Goal: Check status: Check status

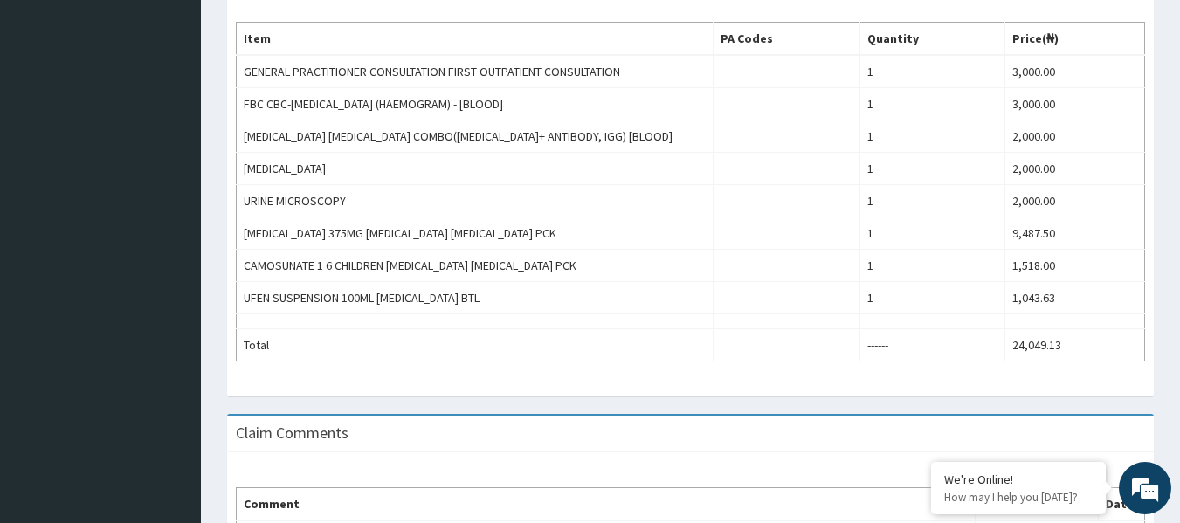
scroll to position [594, 0]
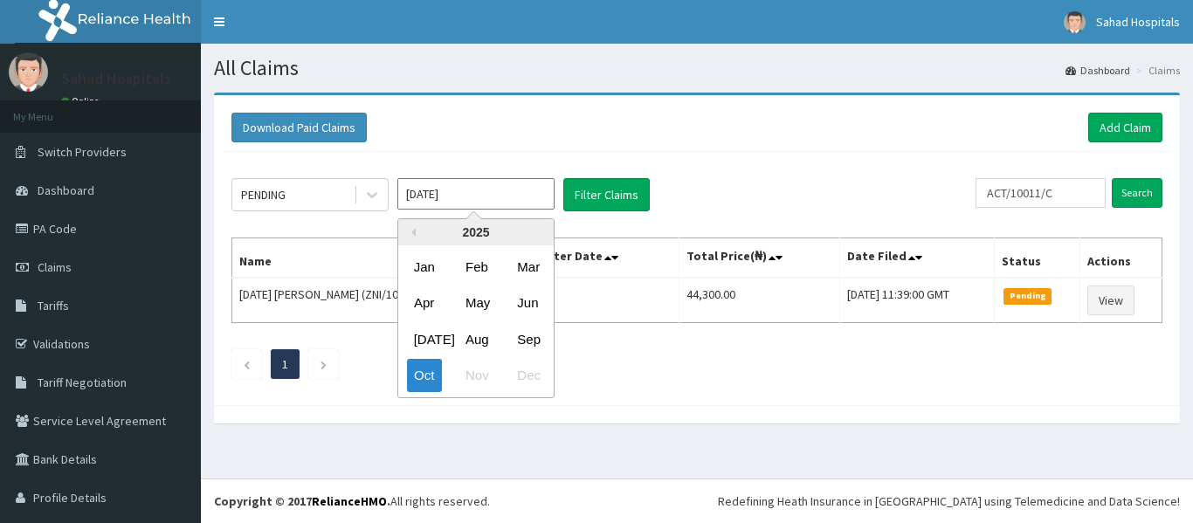
click at [480, 332] on div "Aug" at bounding box center [476, 339] width 35 height 32
type input "Aug 2025"
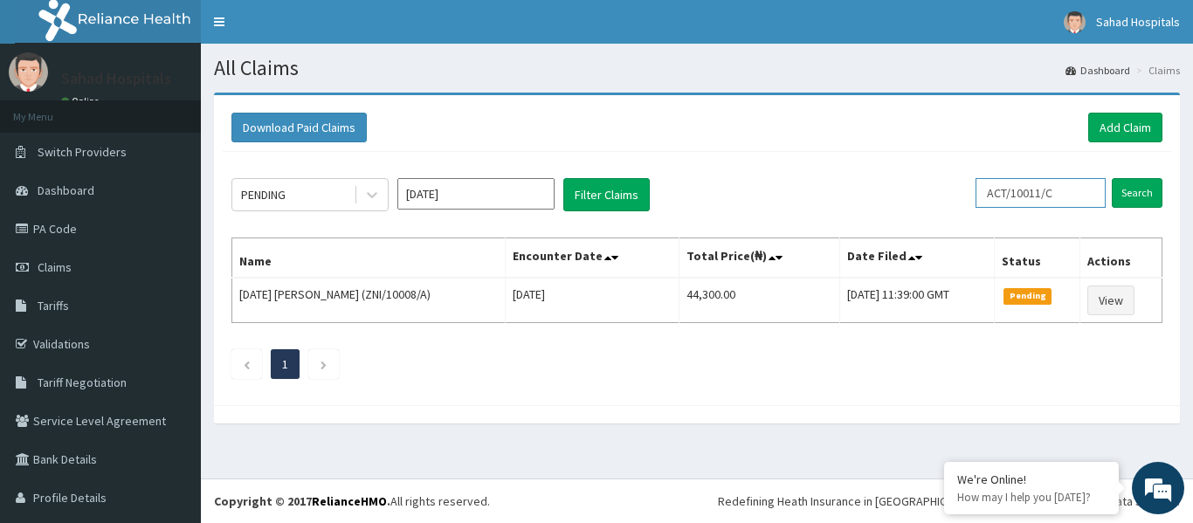
click at [1060, 194] on input "ACT/10011/C" at bounding box center [1041, 193] width 130 height 30
type input "A"
paste input "ALT/10041/A"
click at [1119, 190] on input "Search" at bounding box center [1137, 193] width 51 height 30
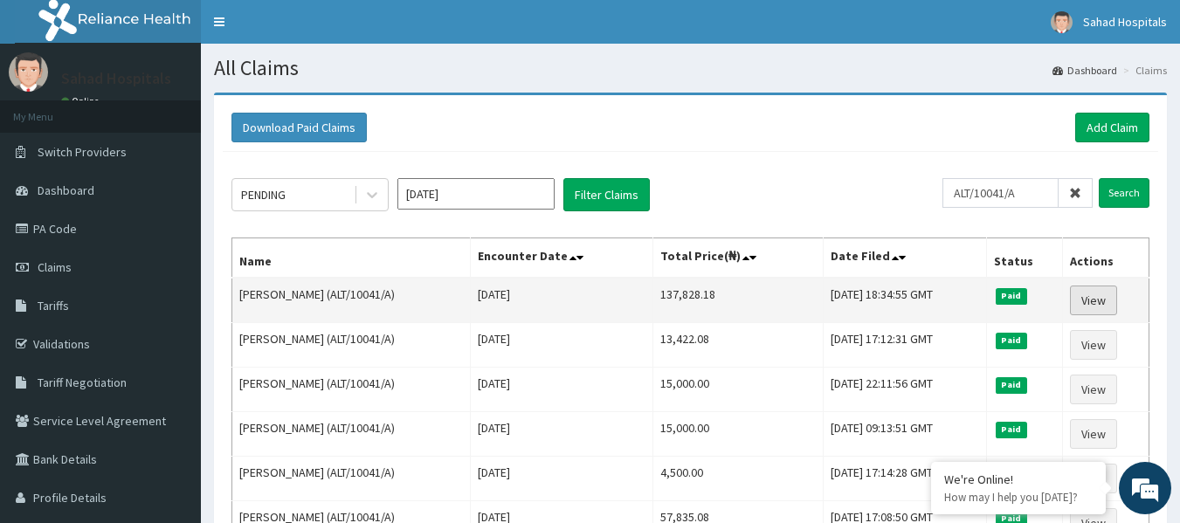
click at [1100, 290] on link "View" at bounding box center [1093, 301] width 47 height 30
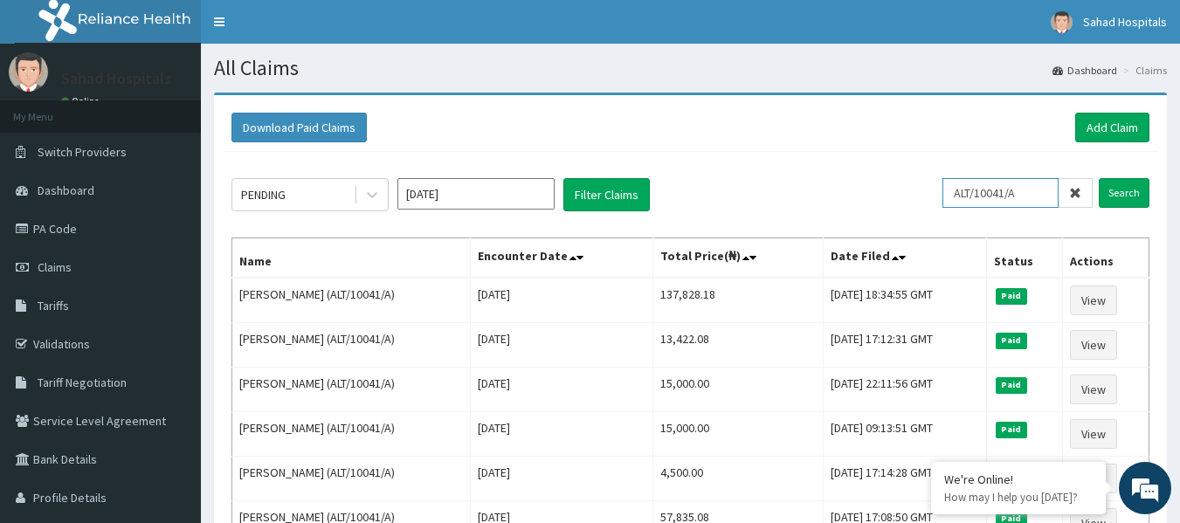
click at [1030, 191] on input "ALT/10041/A" at bounding box center [1001, 193] width 116 height 30
type input "A"
paste input "NME/10007/B"
click at [1135, 194] on input "Search" at bounding box center [1124, 193] width 51 height 30
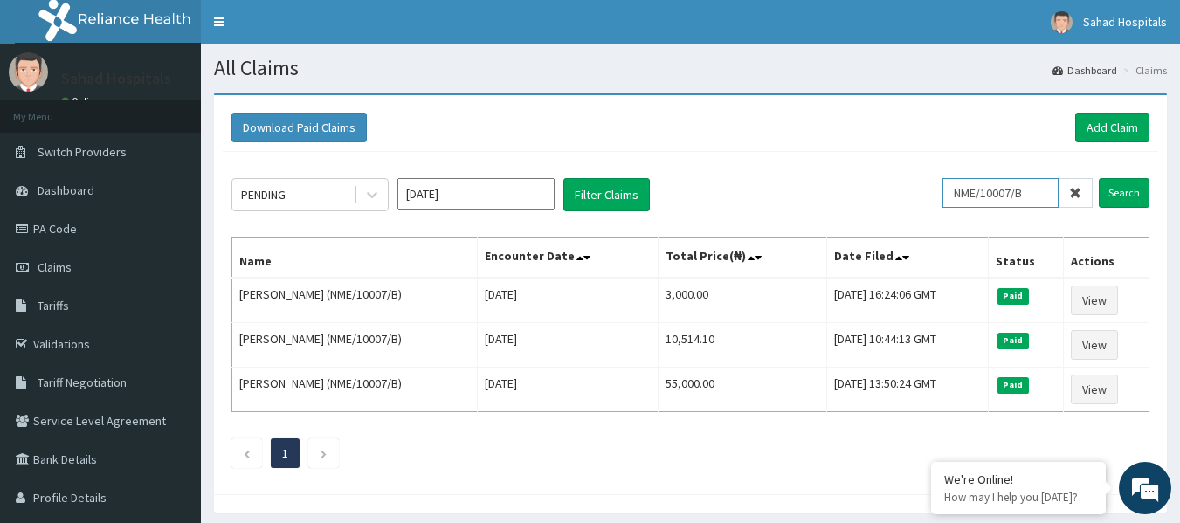
click at [1041, 194] on input "NME/10007/B" at bounding box center [1001, 193] width 116 height 30
type input "N"
paste input "NME/10007/B"
click at [1123, 188] on input "Search" at bounding box center [1124, 193] width 51 height 30
click at [1045, 192] on input "NME/10007/B" at bounding box center [1001, 193] width 116 height 30
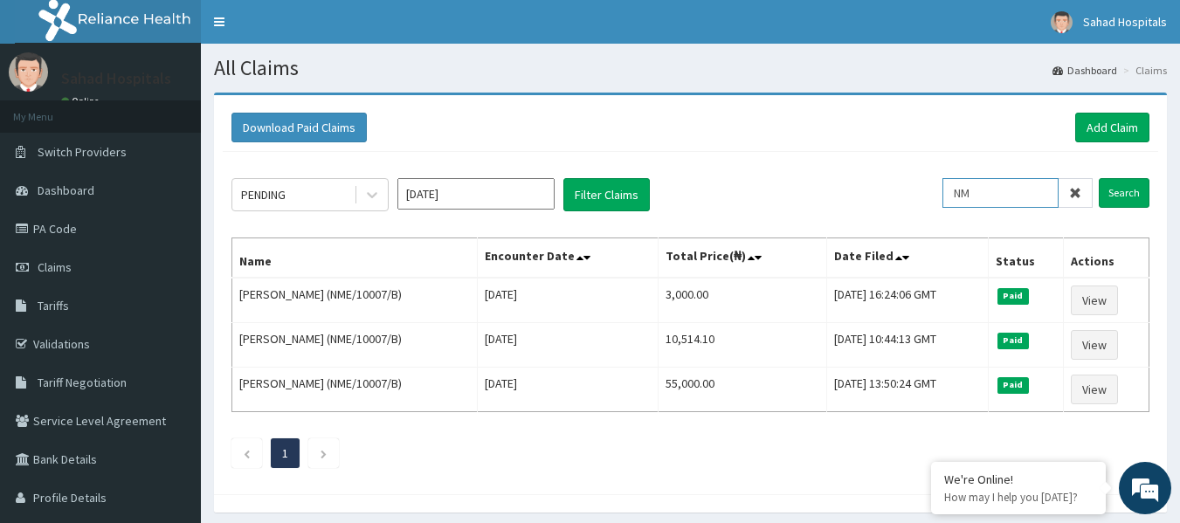
type input "N"
paste input "ANS/10086/B"
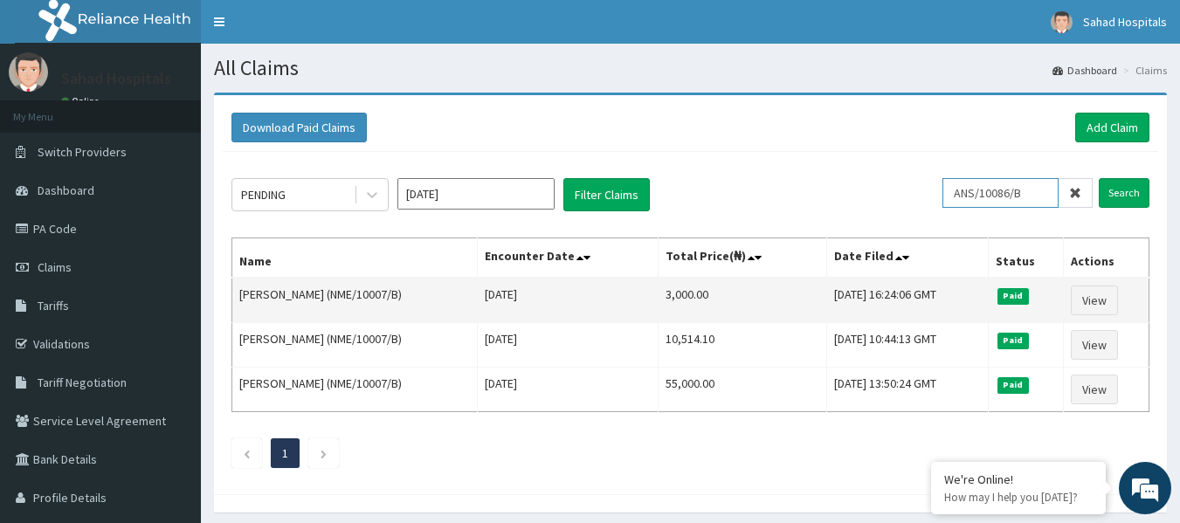
type input "ANS/10086/B"
click at [1099, 178] on input "Search" at bounding box center [1124, 193] width 51 height 30
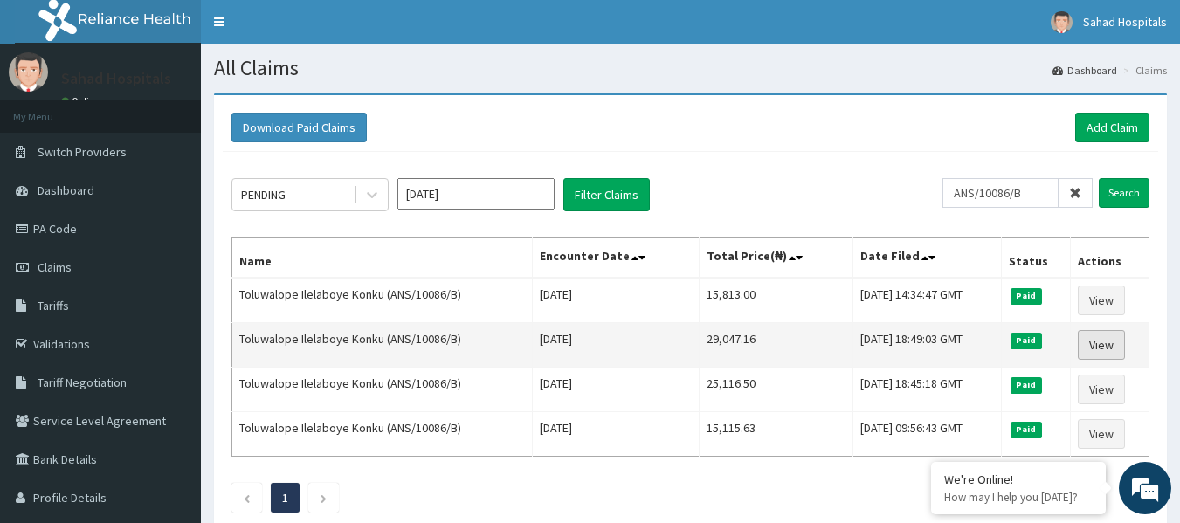
click at [1099, 343] on link "View" at bounding box center [1101, 345] width 47 height 30
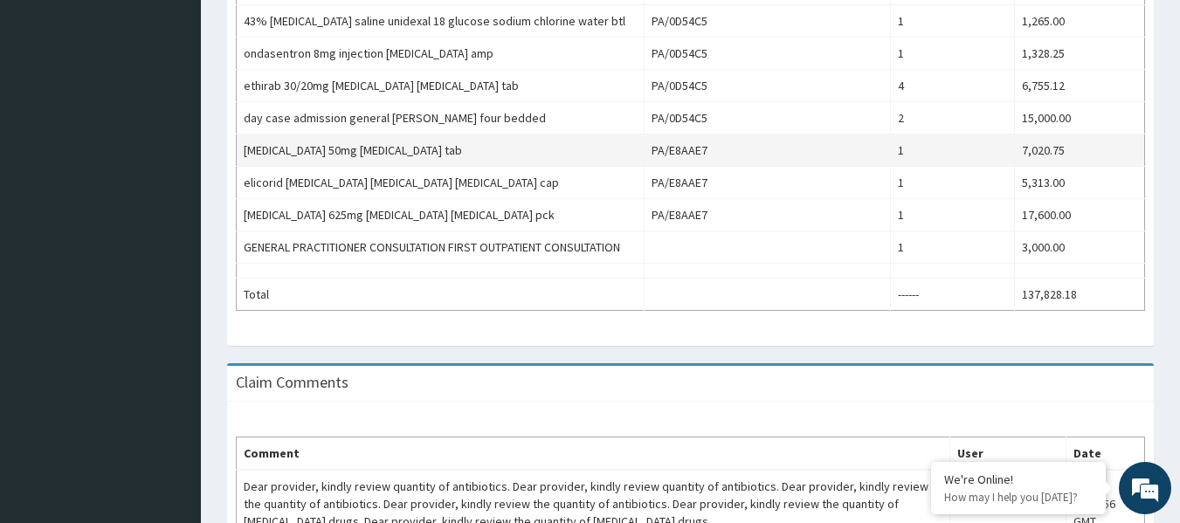
scroll to position [1013, 0]
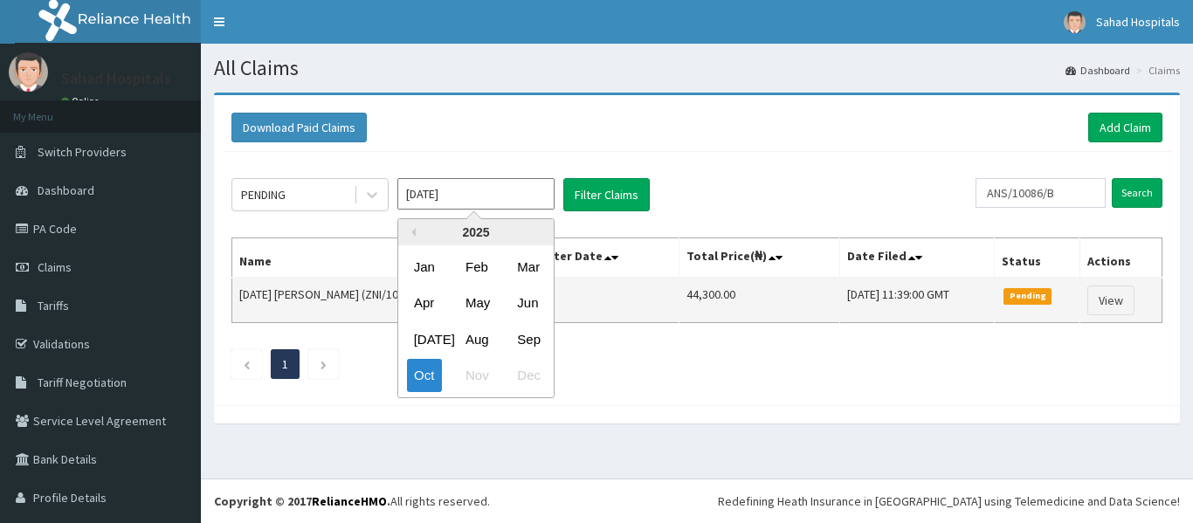
click at [475, 334] on div "Aug" at bounding box center [476, 339] width 35 height 32
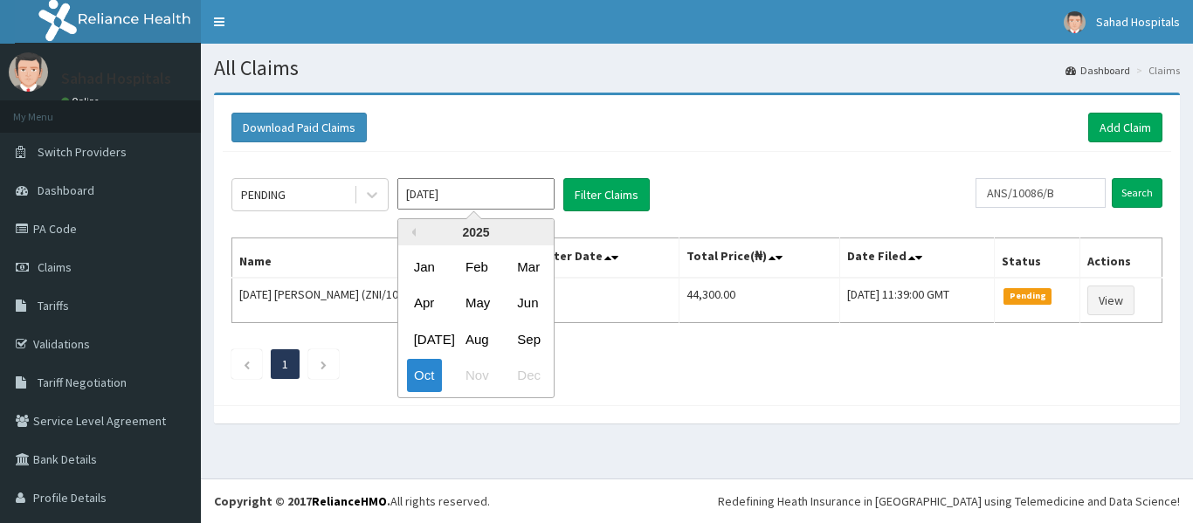
type input "[DATE]"
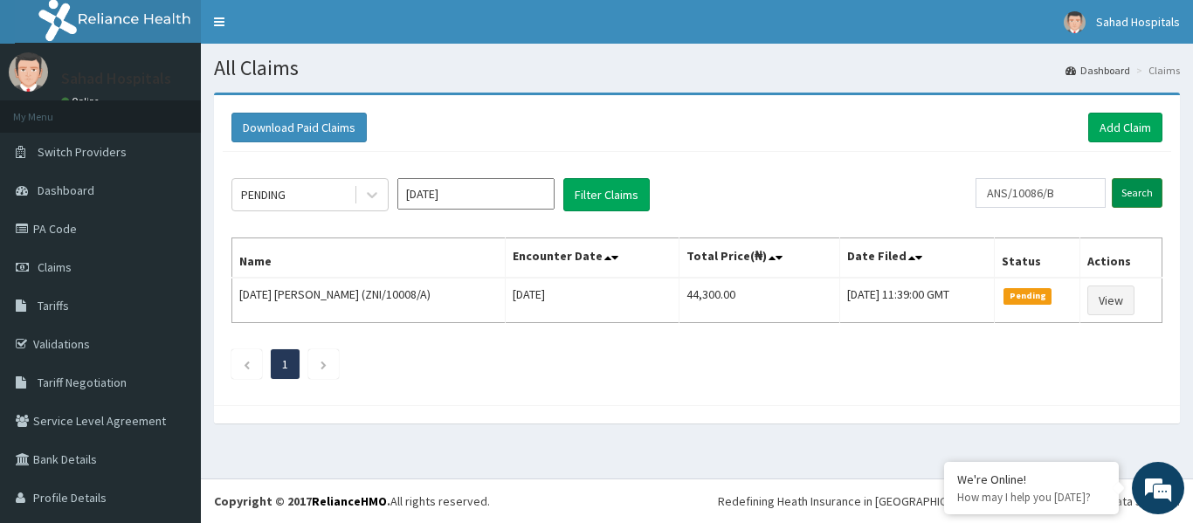
click at [1129, 192] on input "Search" at bounding box center [1137, 193] width 51 height 30
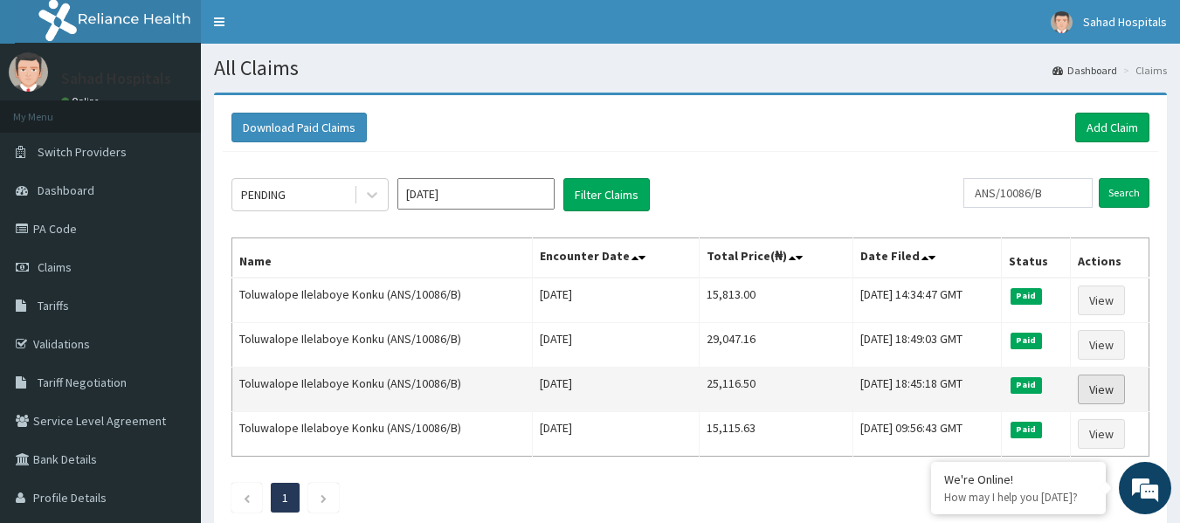
click at [1098, 389] on link "View" at bounding box center [1101, 390] width 47 height 30
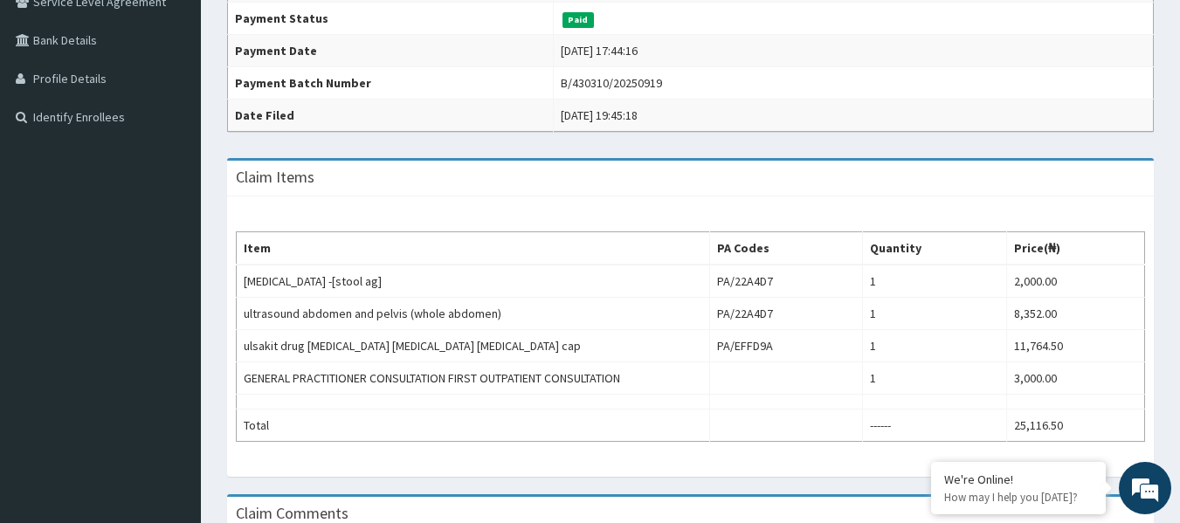
scroll to position [454, 0]
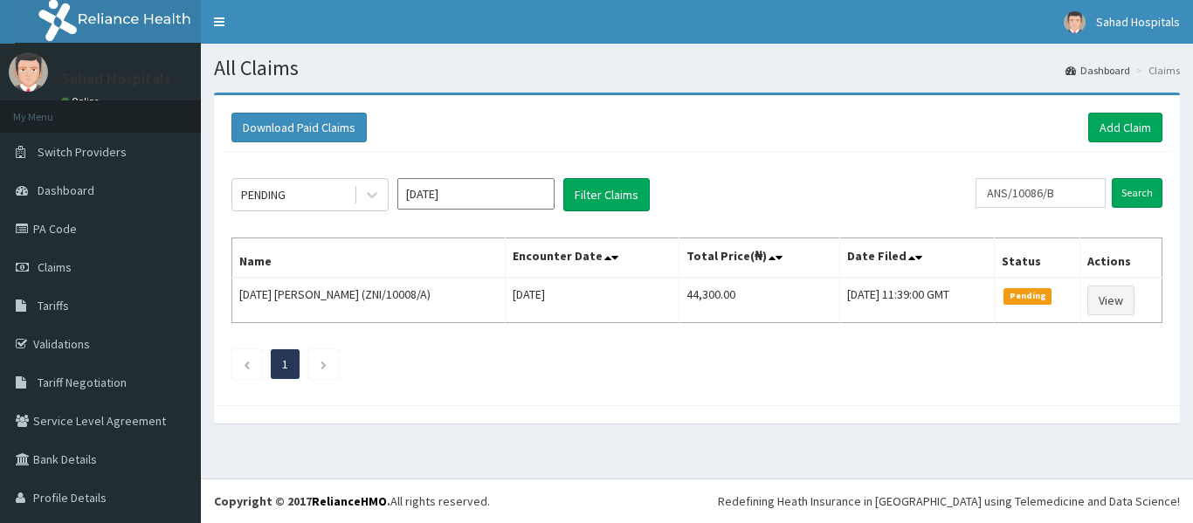
click at [466, 191] on input "Oct 2025" at bounding box center [475, 193] width 157 height 31
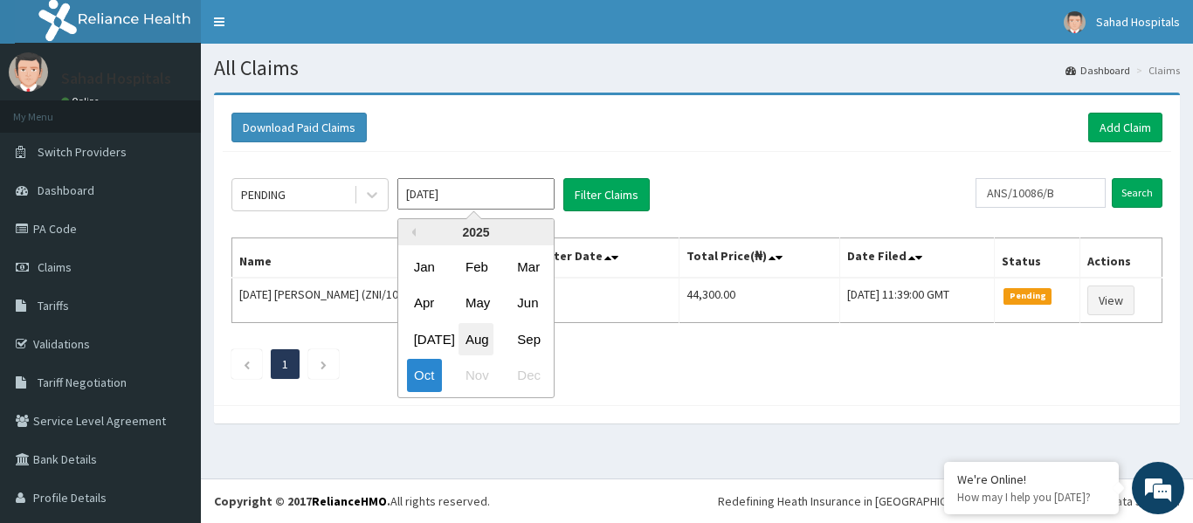
click at [475, 338] on div "Aug" at bounding box center [476, 339] width 35 height 32
type input "[DATE]"
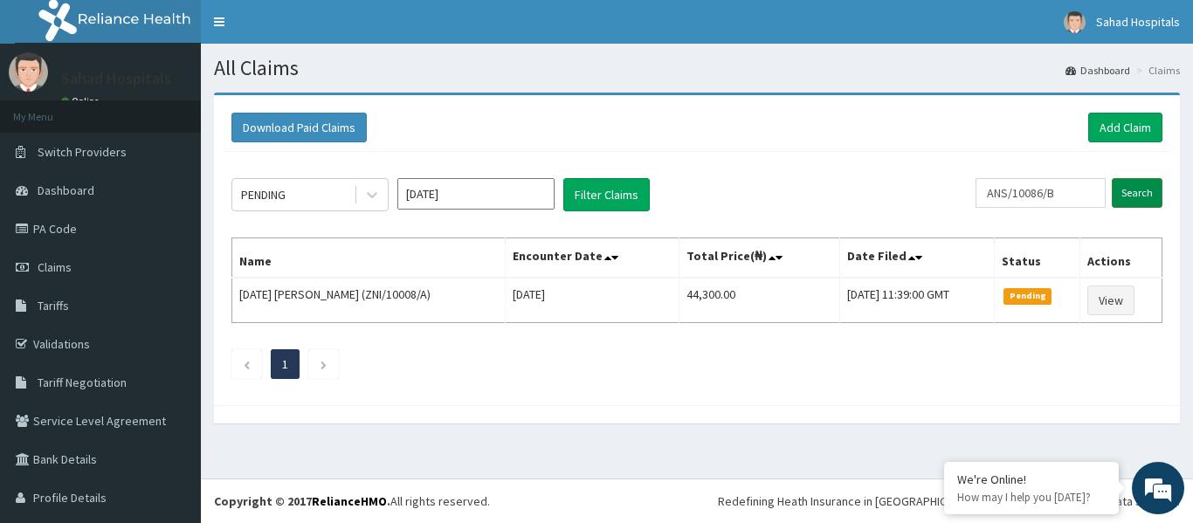
click at [1123, 194] on input "Search" at bounding box center [1137, 193] width 51 height 30
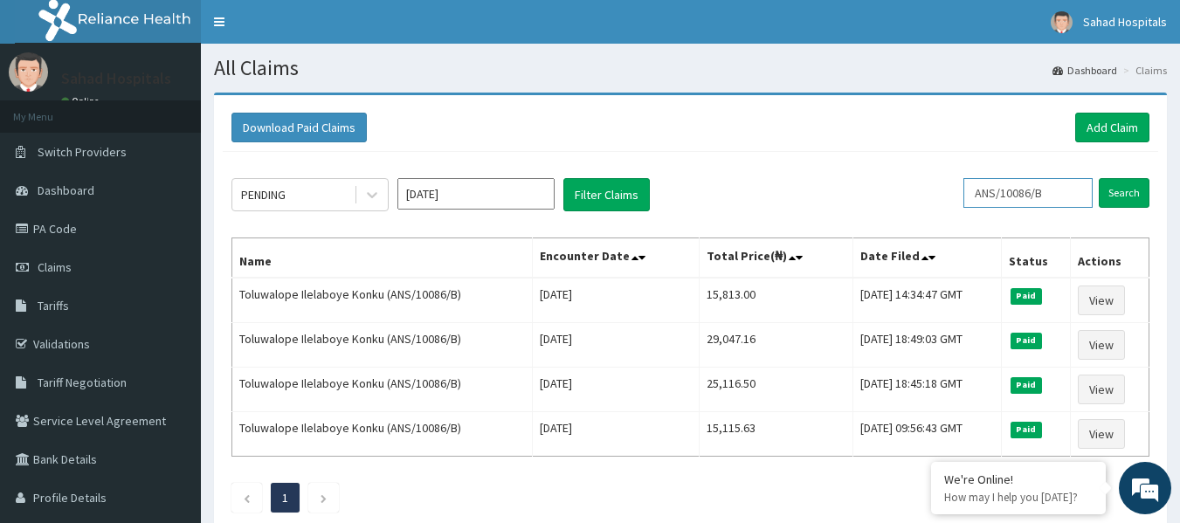
click at [1059, 194] on input "ANS/10086/B" at bounding box center [1028, 193] width 129 height 30
type input "A"
paste input "AIC/10013/A"
click at [1127, 191] on input "Search" at bounding box center [1124, 193] width 51 height 30
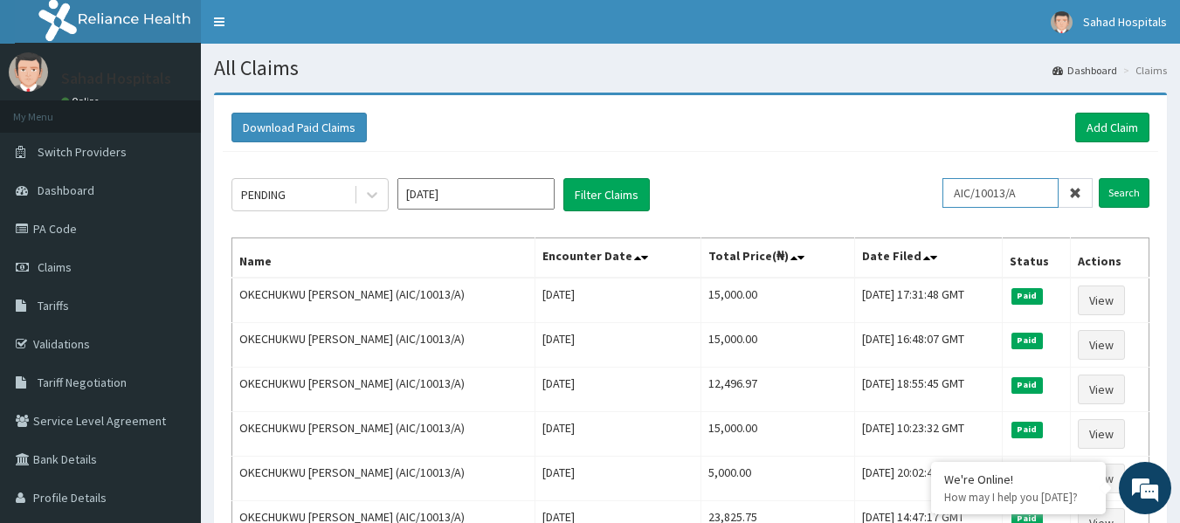
click at [1027, 190] on input "AIC/10013/A" at bounding box center [1001, 193] width 116 height 30
type input "A"
paste input "ANS/10086/A"
type input "ANS/10086/A"
click at [1119, 193] on input "Search" at bounding box center [1124, 193] width 51 height 30
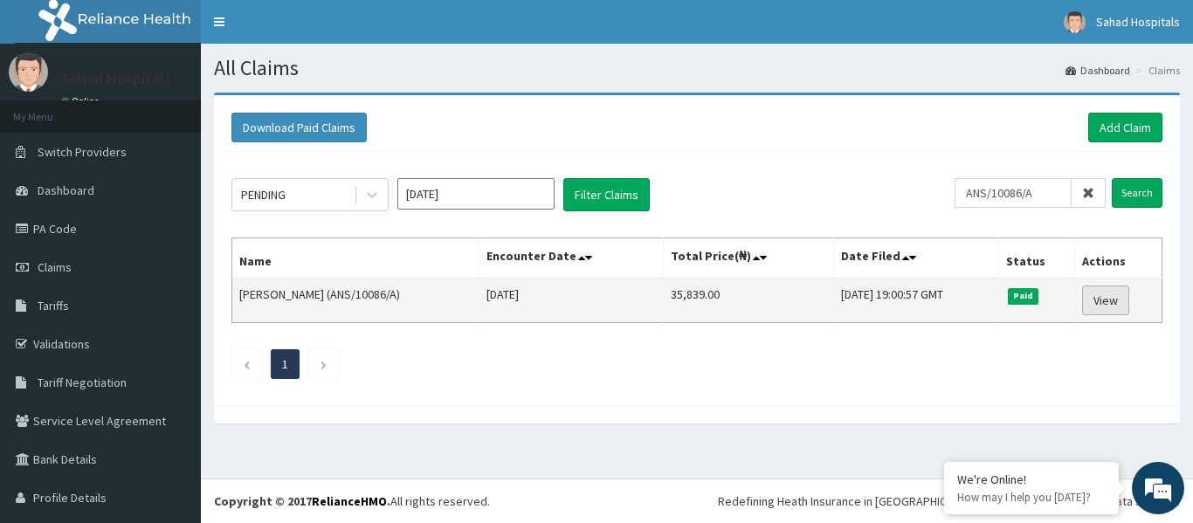
click at [1092, 294] on link "View" at bounding box center [1105, 301] width 47 height 30
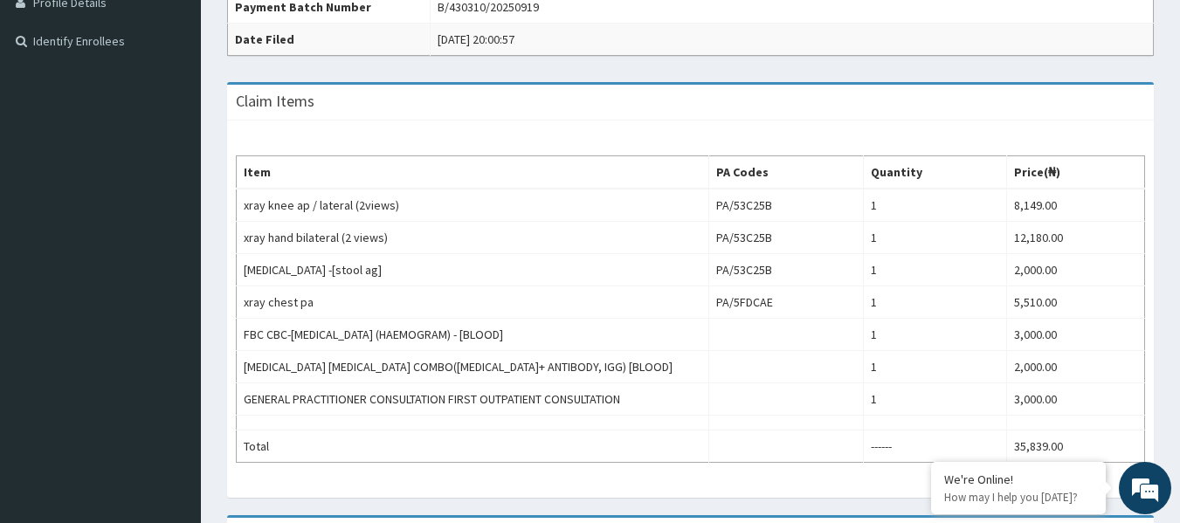
scroll to position [586, 0]
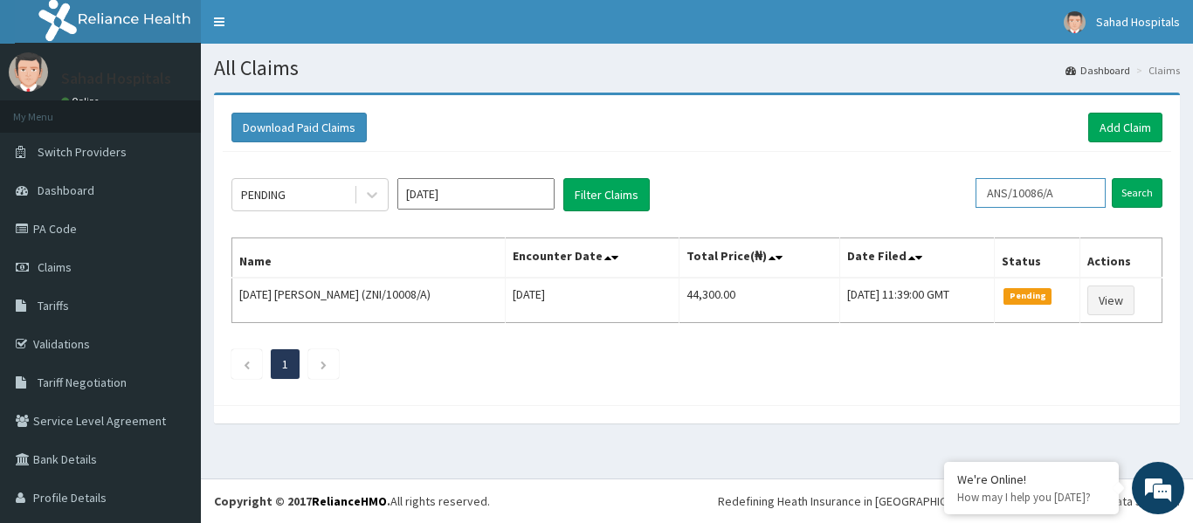
click at [1061, 190] on input "ANS/10086/A" at bounding box center [1041, 193] width 130 height 30
type input "A"
drag, startPoint x: 1061, startPoint y: 190, endPoint x: 1054, endPoint y: 213, distance: 24.9
drag, startPoint x: 1054, startPoint y: 213, endPoint x: 724, endPoint y: 164, distance: 333.0
click at [724, 164] on div "PENDING [DATE] Filter Claims Search Name Encounter Date Total Price(₦) Date Fil…" at bounding box center [697, 274] width 949 height 245
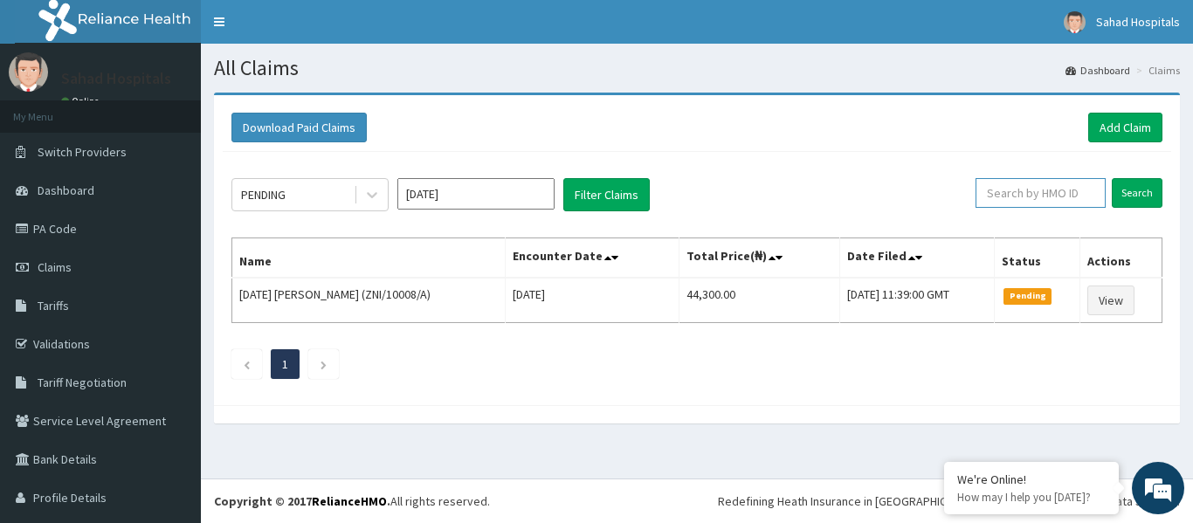
paste input "ACT/10011/B"
type input "ACT/10011/B"
click at [1115, 195] on input "Search" at bounding box center [1137, 193] width 51 height 30
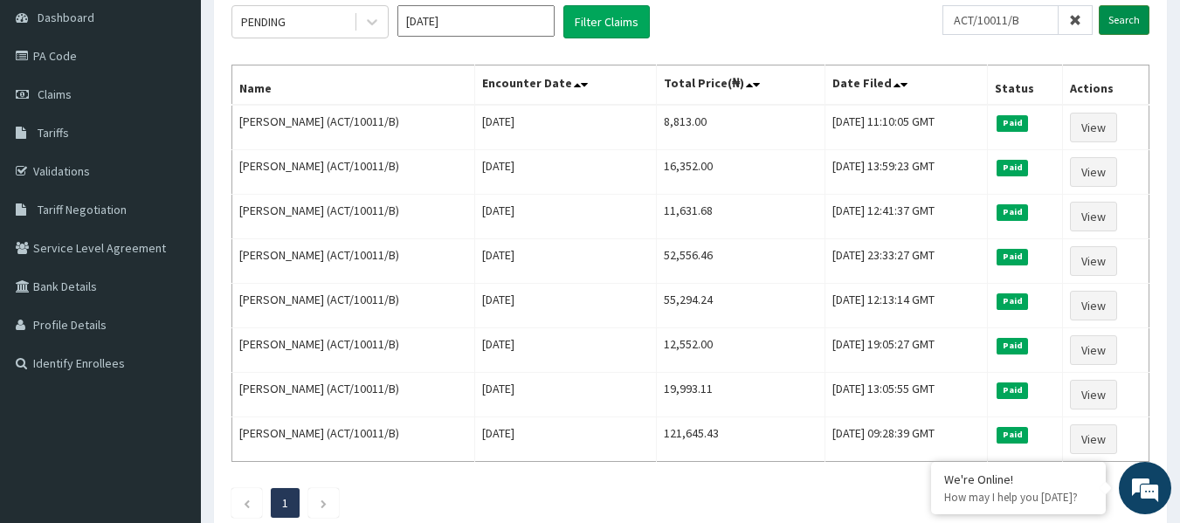
scroll to position [175, 0]
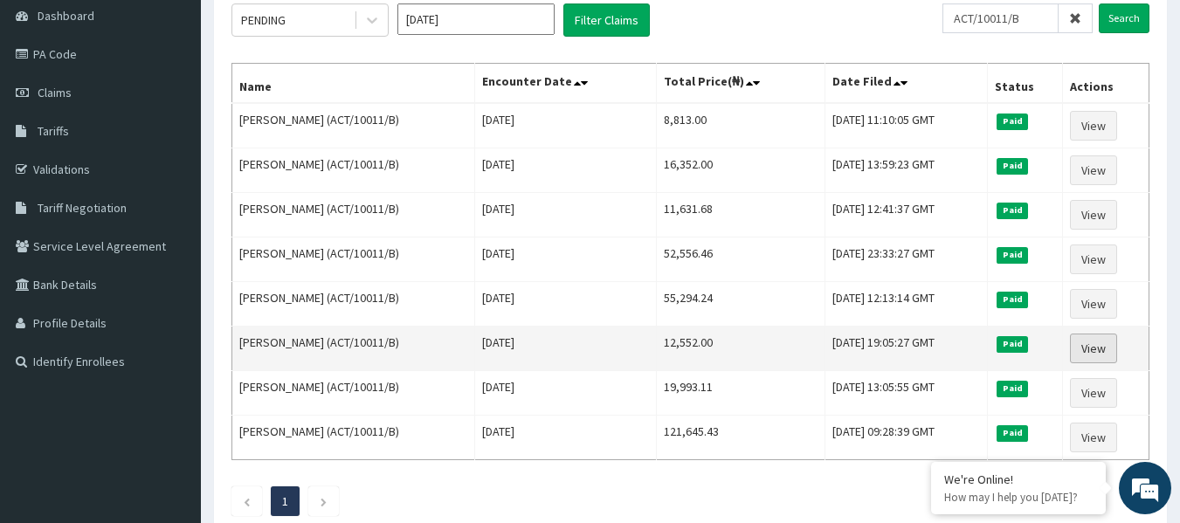
click at [1103, 346] on link "View" at bounding box center [1093, 349] width 47 height 30
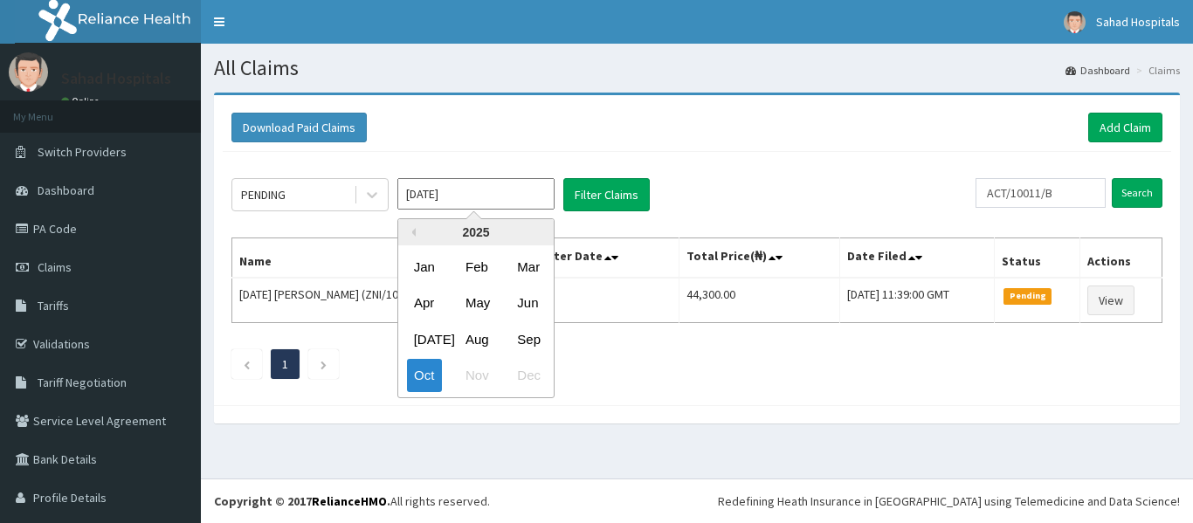
click at [477, 335] on div "Aug" at bounding box center [476, 339] width 35 height 32
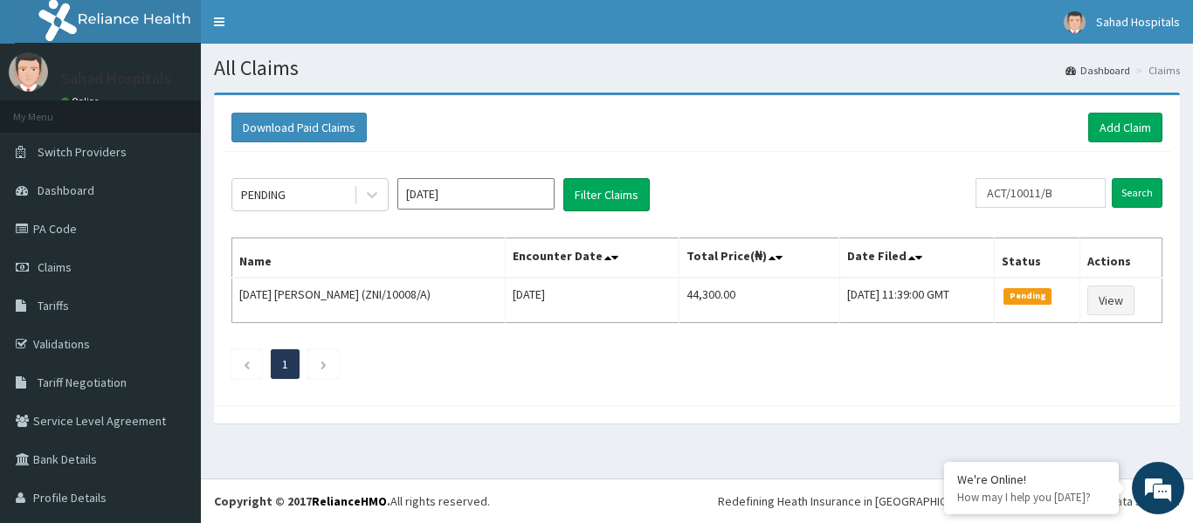
type input "[DATE]"
click at [1116, 190] on input "Search" at bounding box center [1137, 193] width 51 height 30
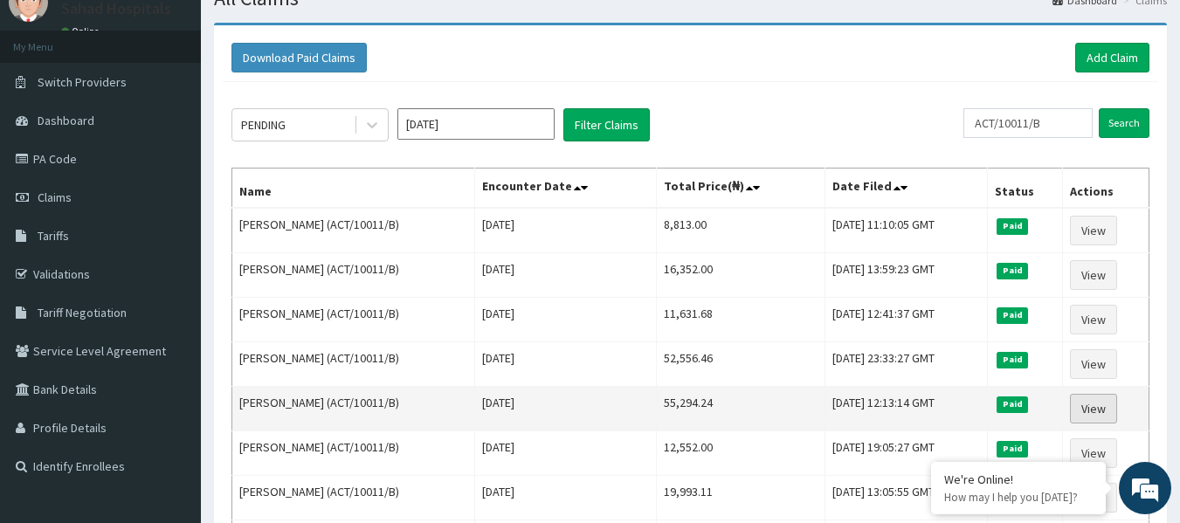
click at [1095, 410] on link "View" at bounding box center [1093, 409] width 47 height 30
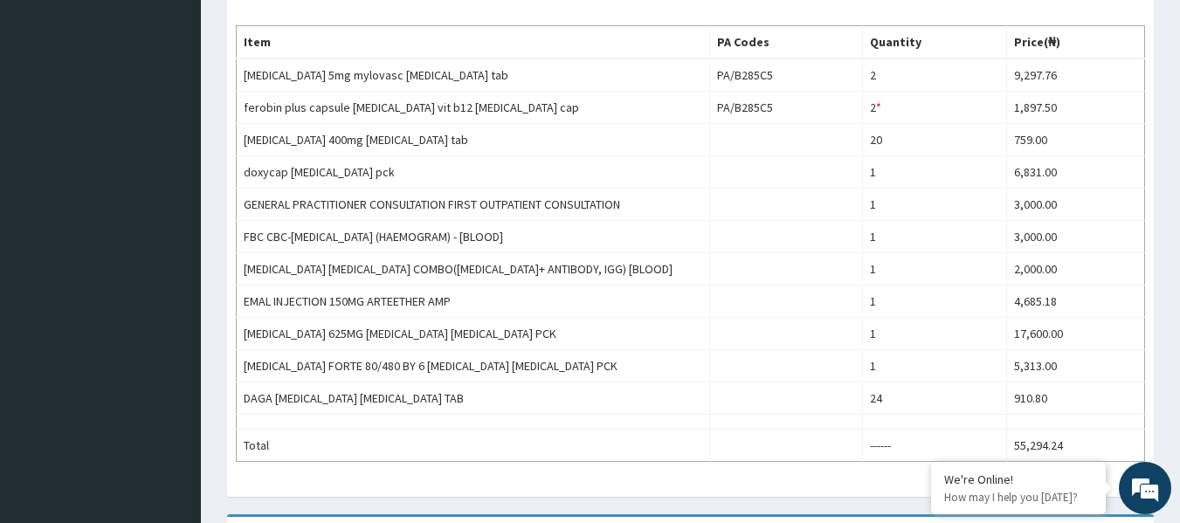
scroll to position [629, 0]
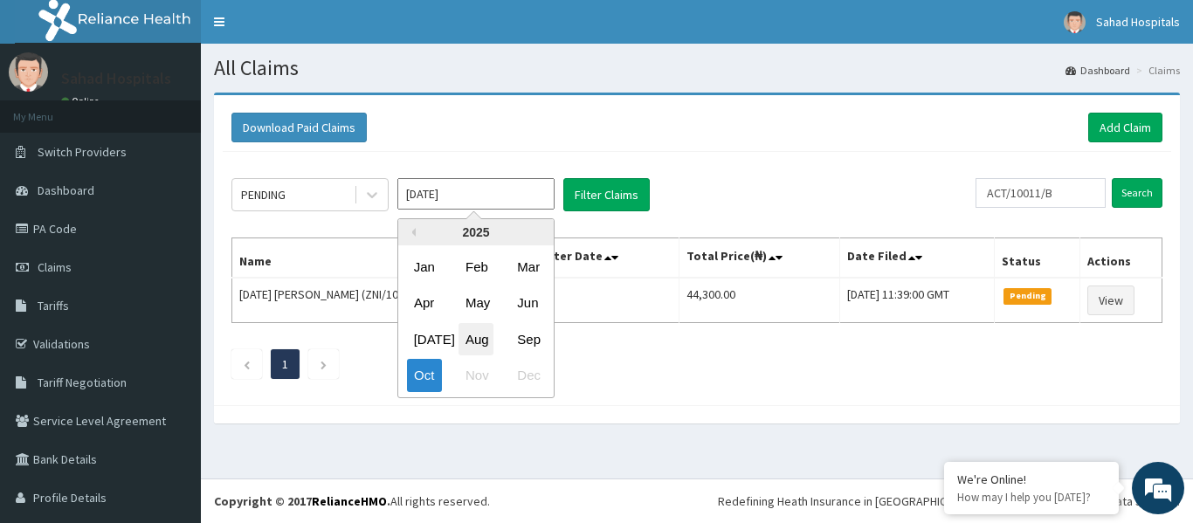
click at [474, 342] on div "Aug" at bounding box center [476, 339] width 35 height 32
type input "Aug 2025"
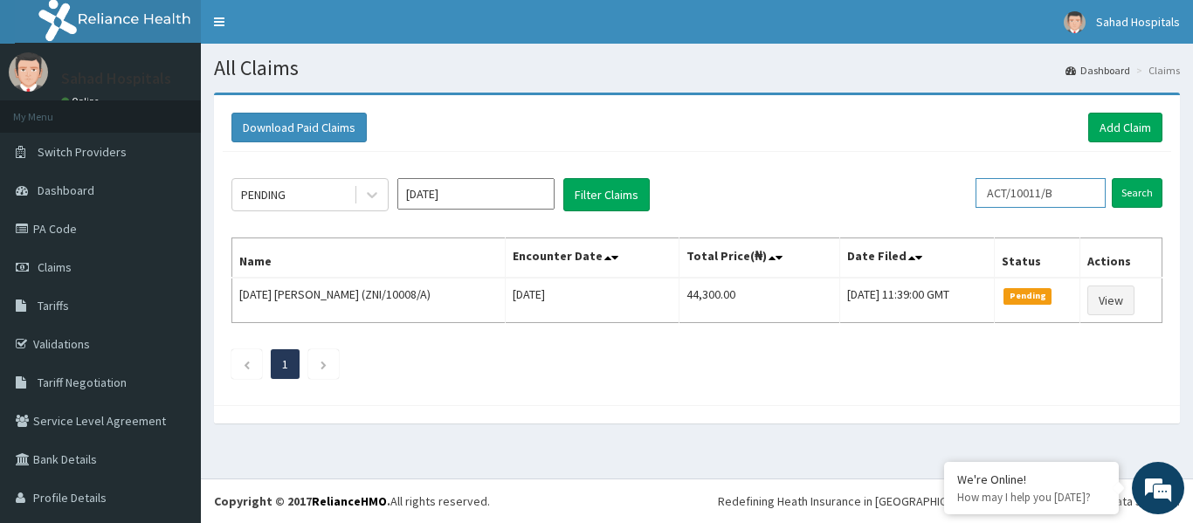
click at [1067, 191] on input "ACT/10011/B" at bounding box center [1041, 193] width 130 height 30
type input "A"
paste input "DGC/10299/C"
type input "DGC/10299/C"
click at [1120, 185] on input "Search" at bounding box center [1137, 193] width 51 height 30
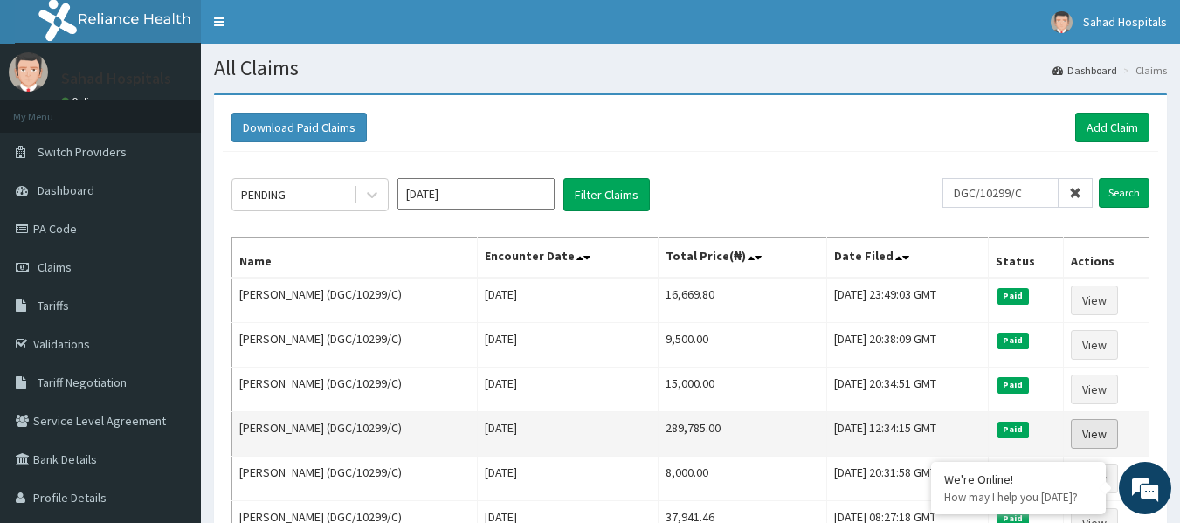
click at [1096, 432] on link "View" at bounding box center [1094, 434] width 47 height 30
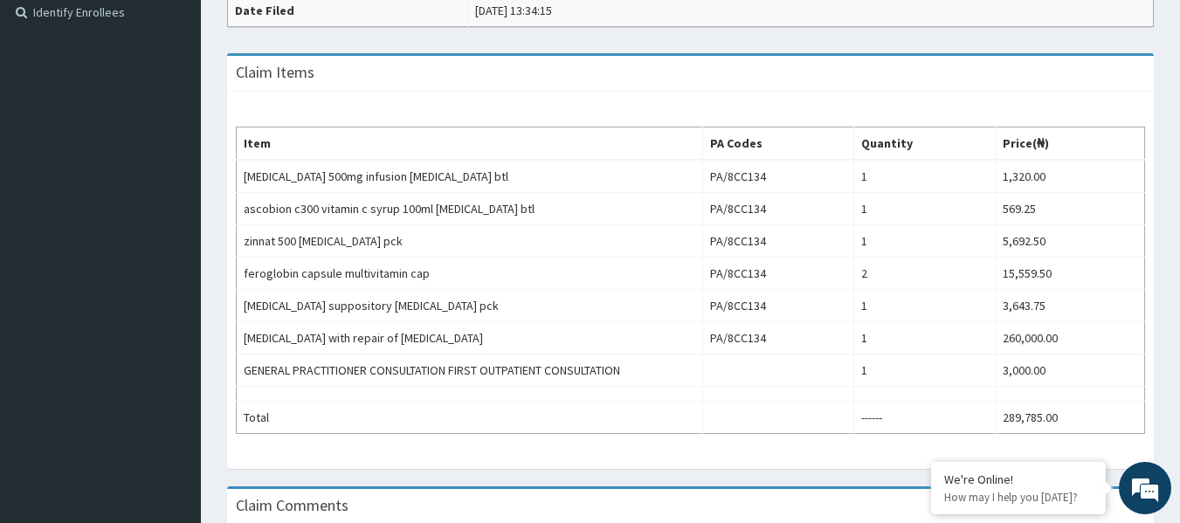
scroll to position [559, 0]
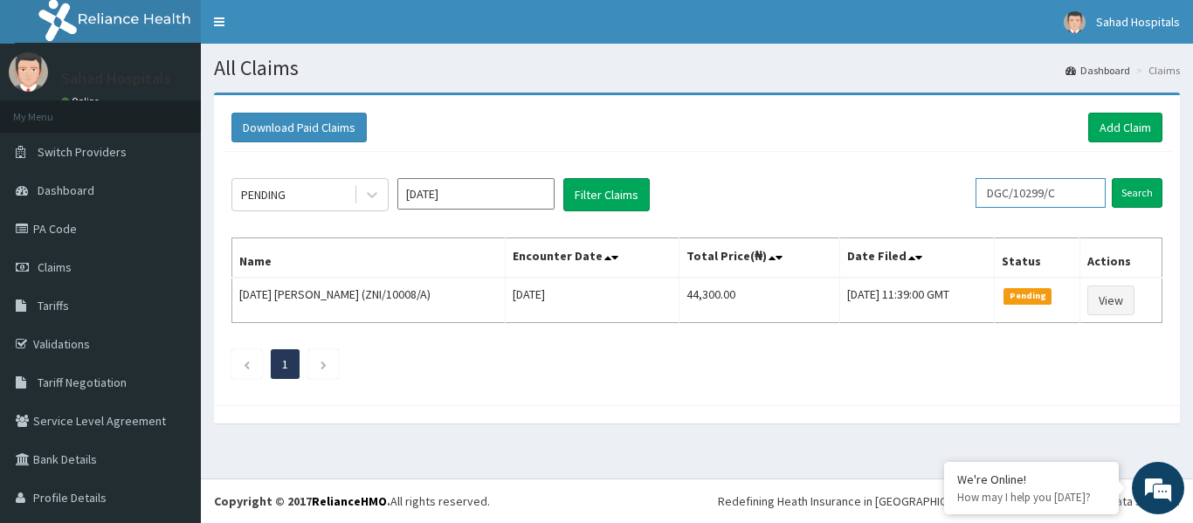
click at [1061, 190] on input "DGC/10299/C" at bounding box center [1041, 193] width 130 height 30
type input "D"
paste input "RET/32178/A"
type input "RET/32178/A"
click at [1124, 193] on input "Search" at bounding box center [1137, 193] width 51 height 30
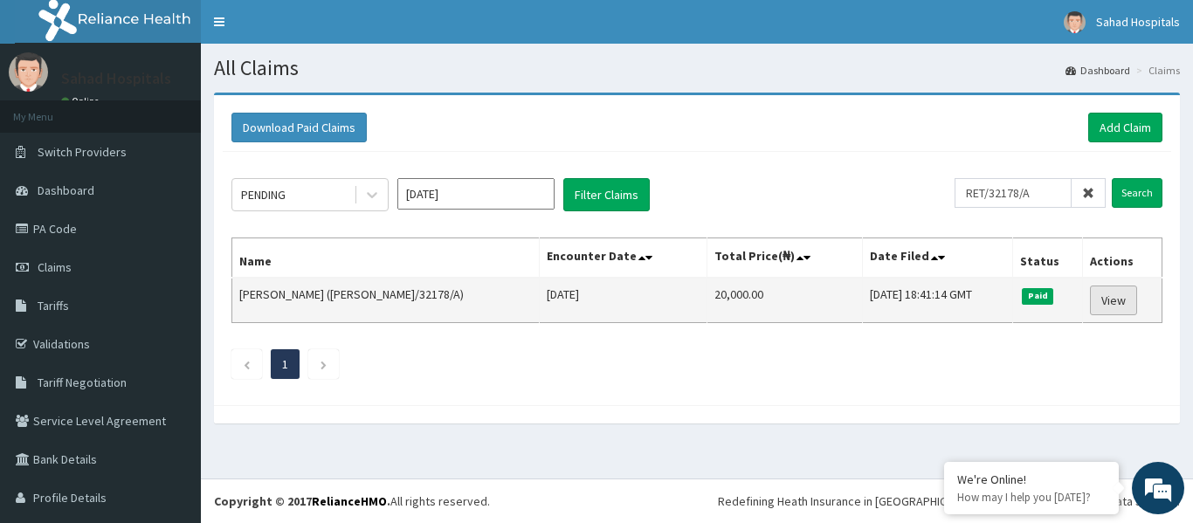
click at [1097, 299] on link "View" at bounding box center [1113, 301] width 47 height 30
